Goal: Transaction & Acquisition: Purchase product/service

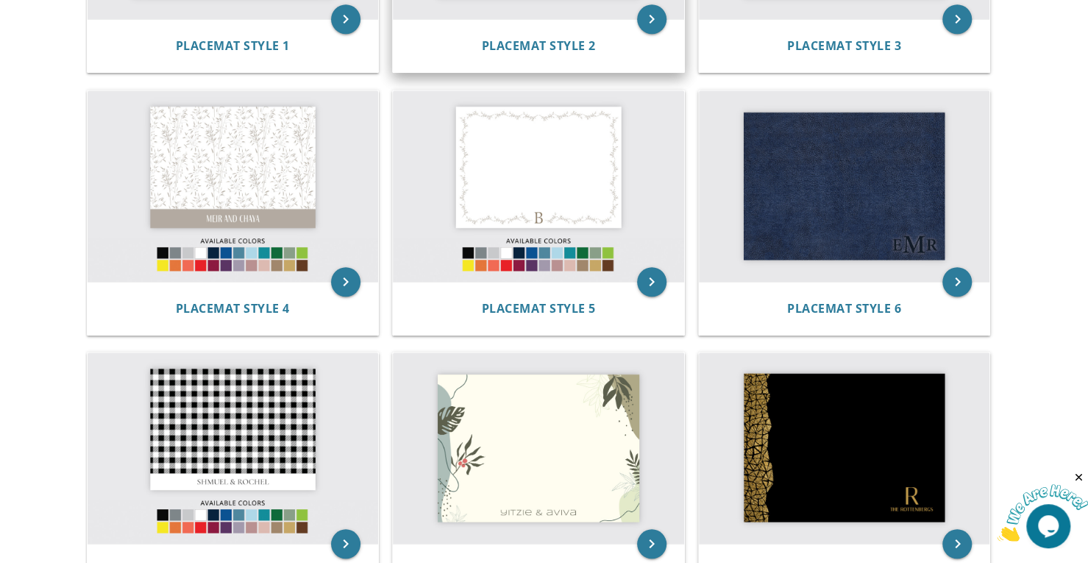
scroll to position [515, 0]
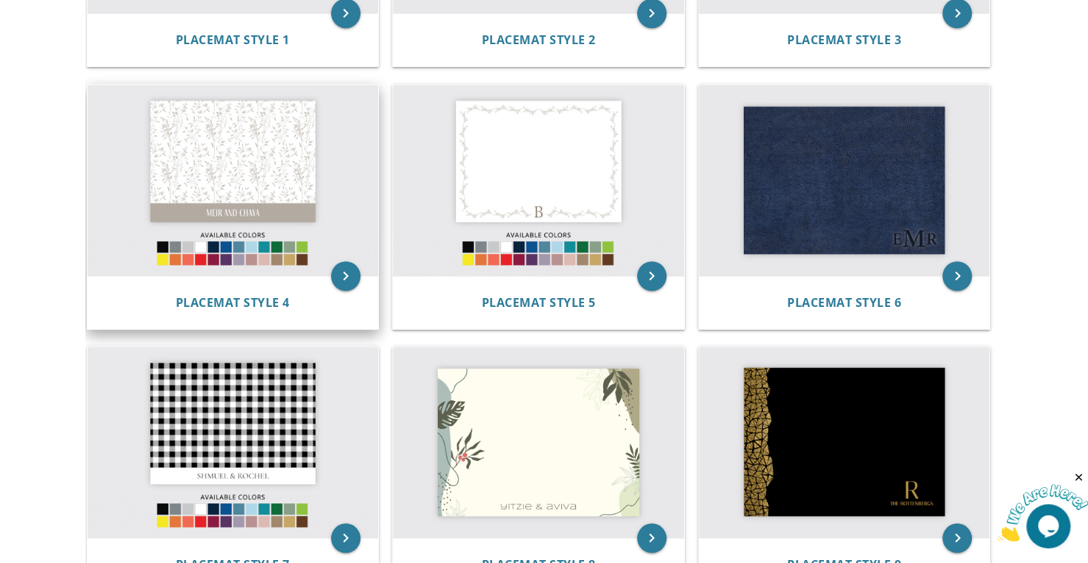
click at [226, 168] on img at bounding box center [233, 180] width 291 height 191
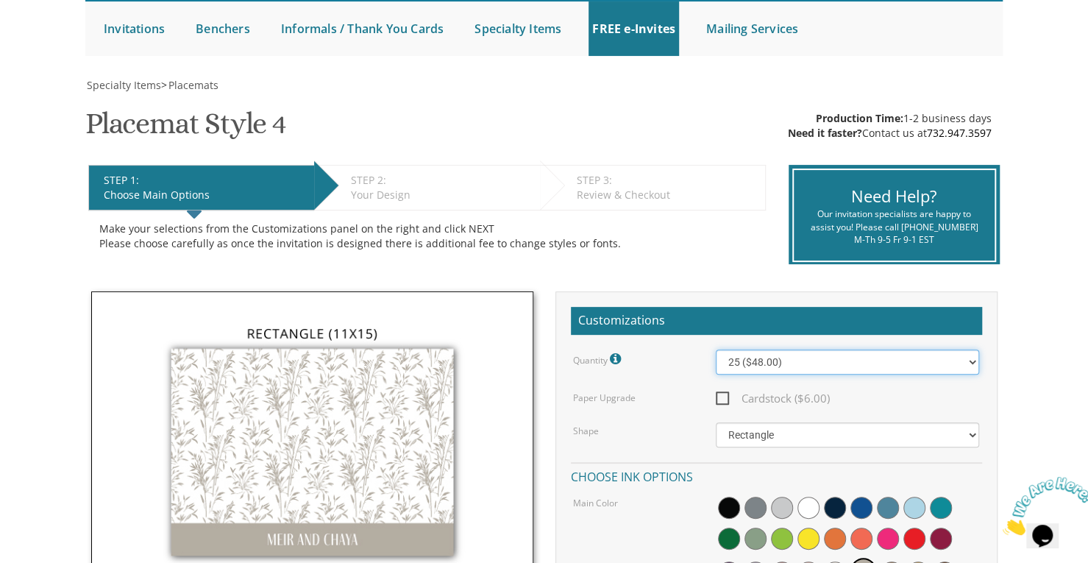
click at [891, 365] on select "25 ($48.00) 30 ($53.00) 35 ($58.00) 40 ($63.00) 45 ($68.00) 50 ($73.00) 55 ($78…" at bounding box center [847, 361] width 263 height 25
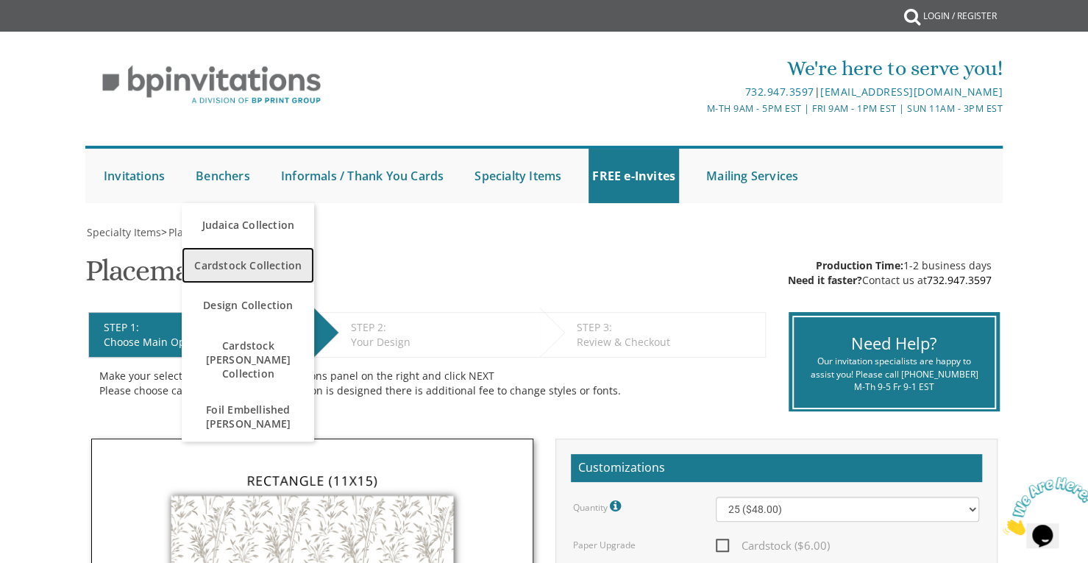
click at [235, 257] on span "Cardstock Collection" at bounding box center [247, 265] width 125 height 29
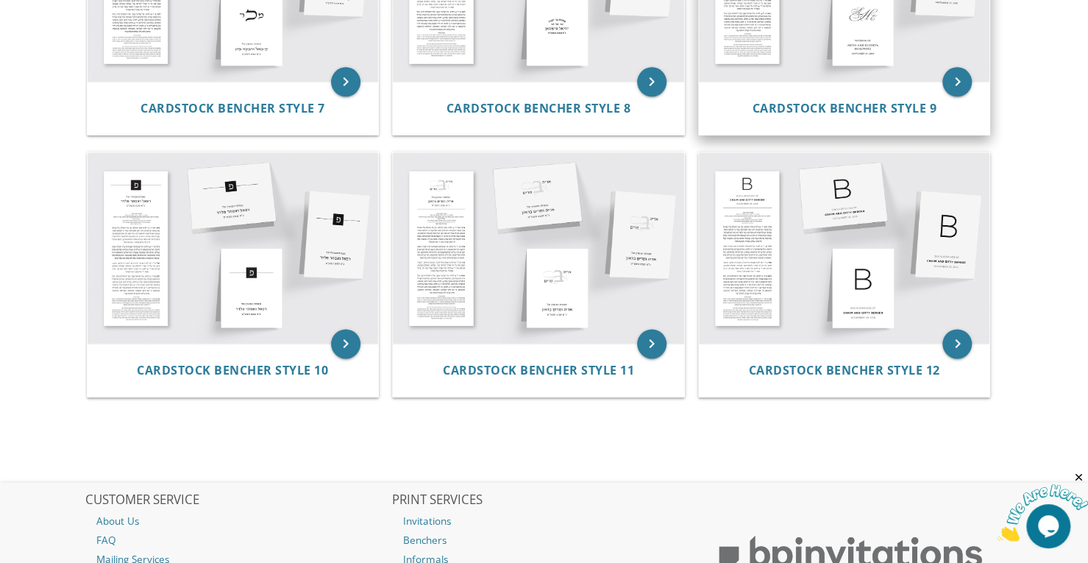
scroll to position [1043, 0]
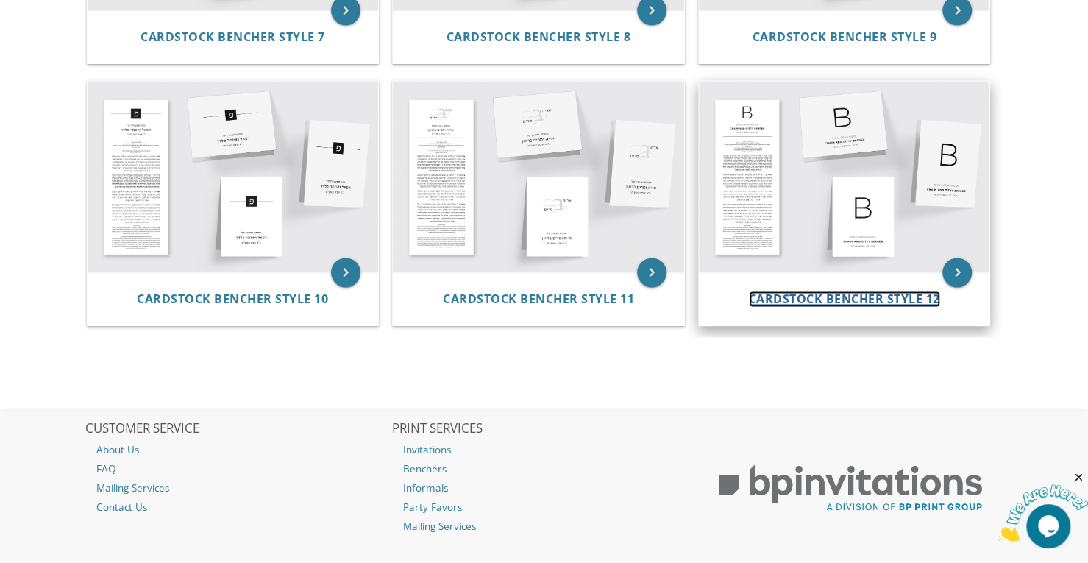
click at [897, 299] on span "Cardstock Bencher Style 12" at bounding box center [844, 299] width 191 height 16
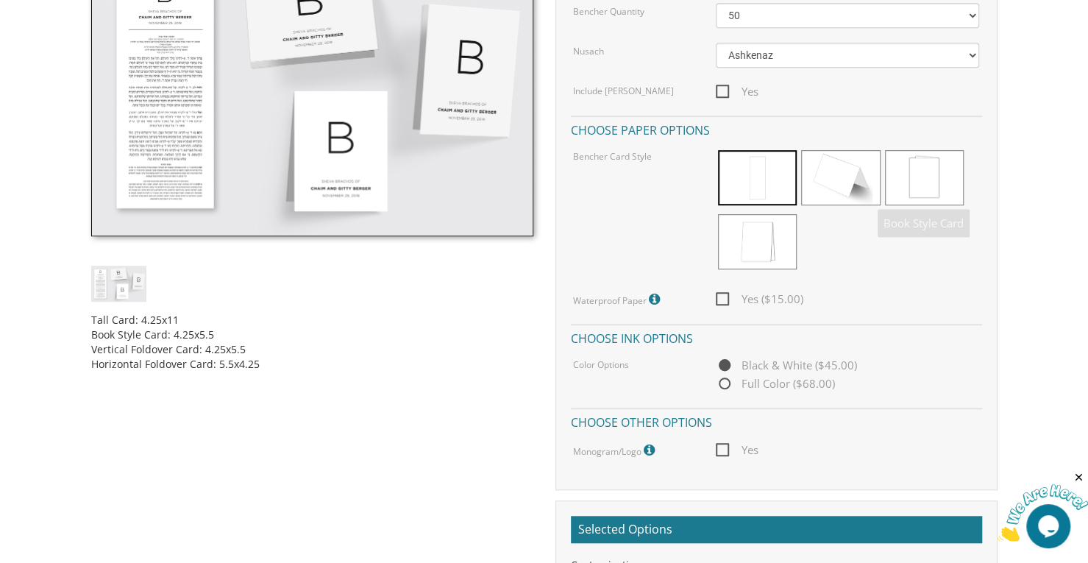
scroll to position [515, 0]
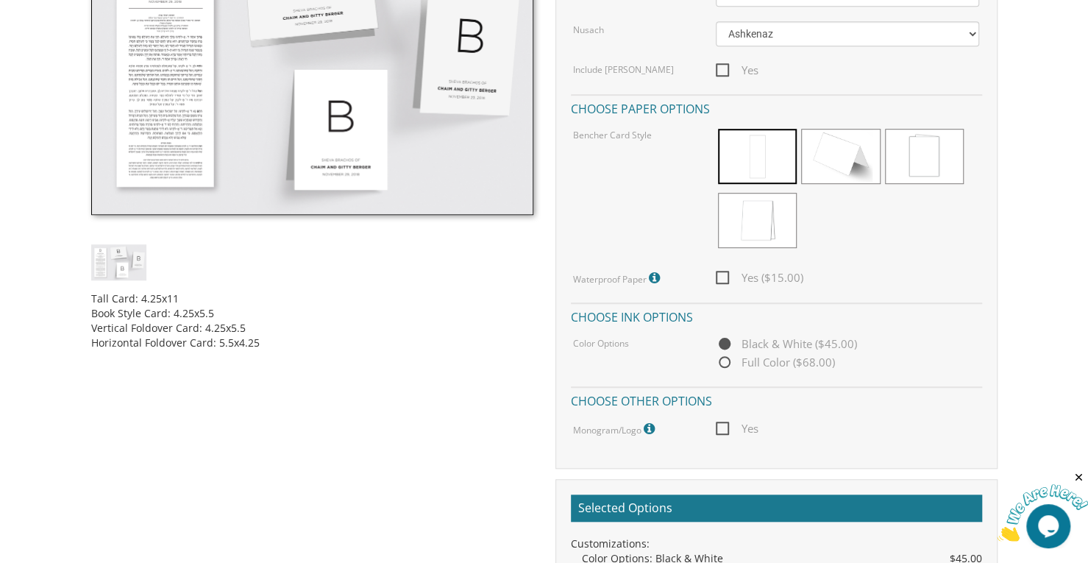
click at [722, 364] on span "Full Color ($68.00)" at bounding box center [775, 362] width 119 height 18
click at [722, 364] on input "Full Color ($68.00)" at bounding box center [721, 363] width 10 height 10
radio input "true"
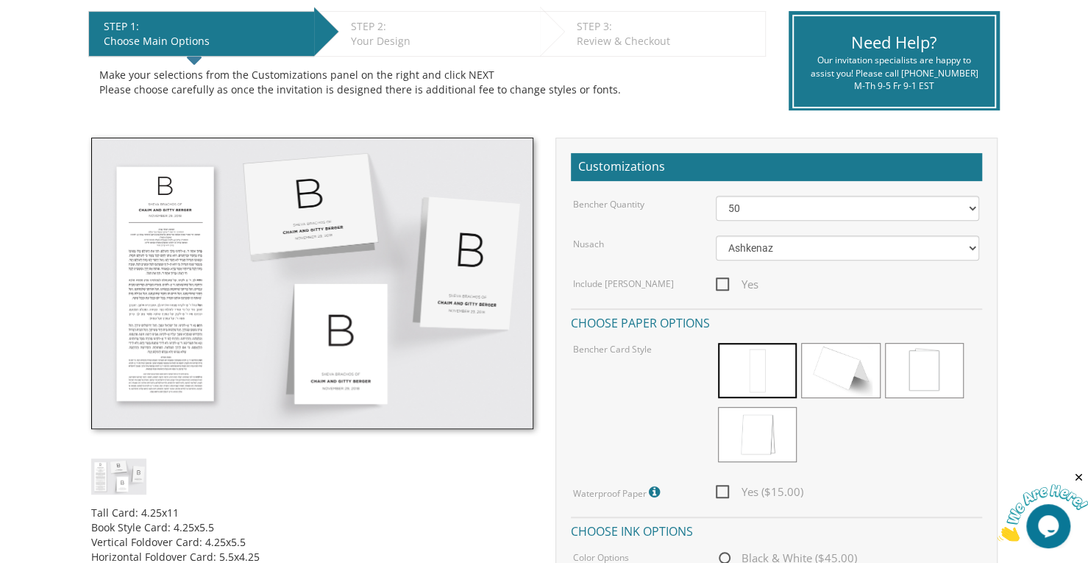
scroll to position [221, 0]
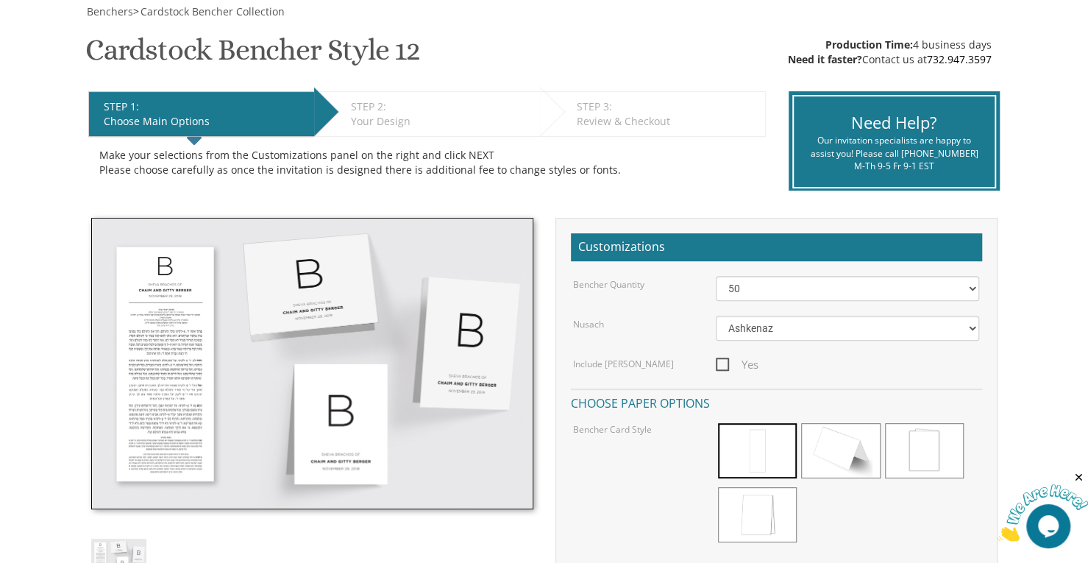
click at [190, 327] on img at bounding box center [312, 363] width 442 height 291
